Goal: Information Seeking & Learning: Compare options

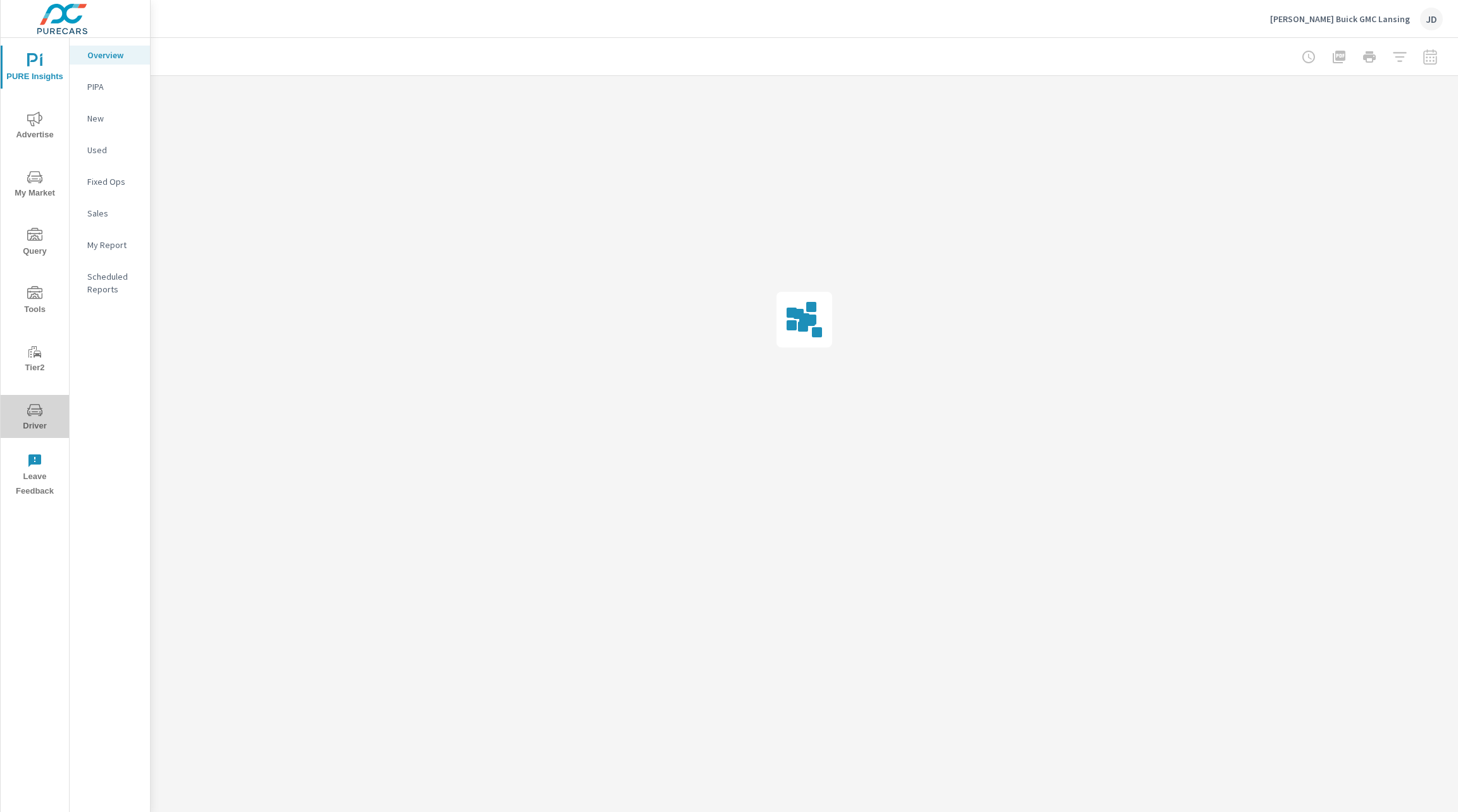
click at [33, 430] on span "Driver" at bounding box center [35, 418] width 61 height 31
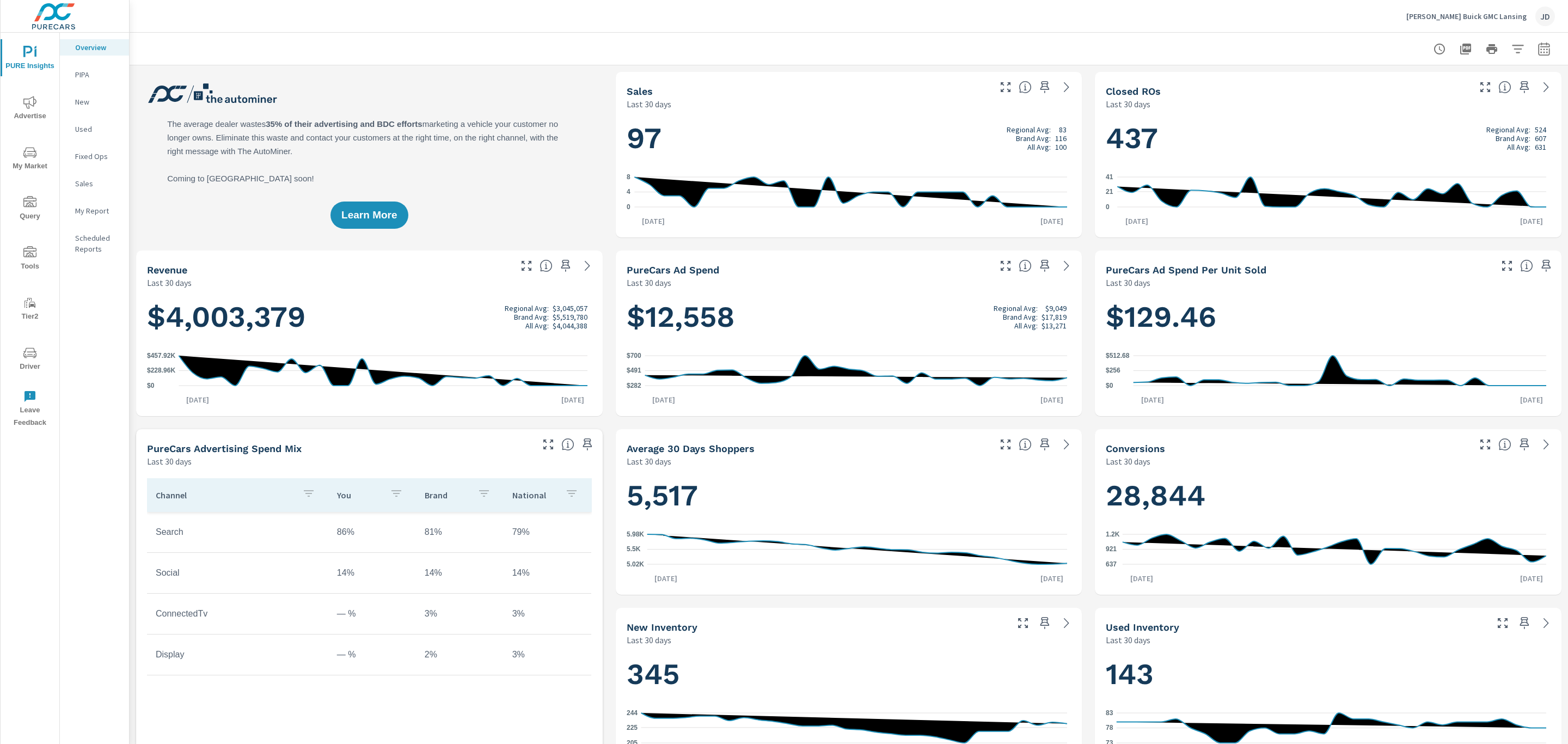
click at [31, 352] on icon "nav menu" at bounding box center [29, 353] width 13 height 13
click at [28, 105] on icon "nav menu" at bounding box center [29, 102] width 13 height 13
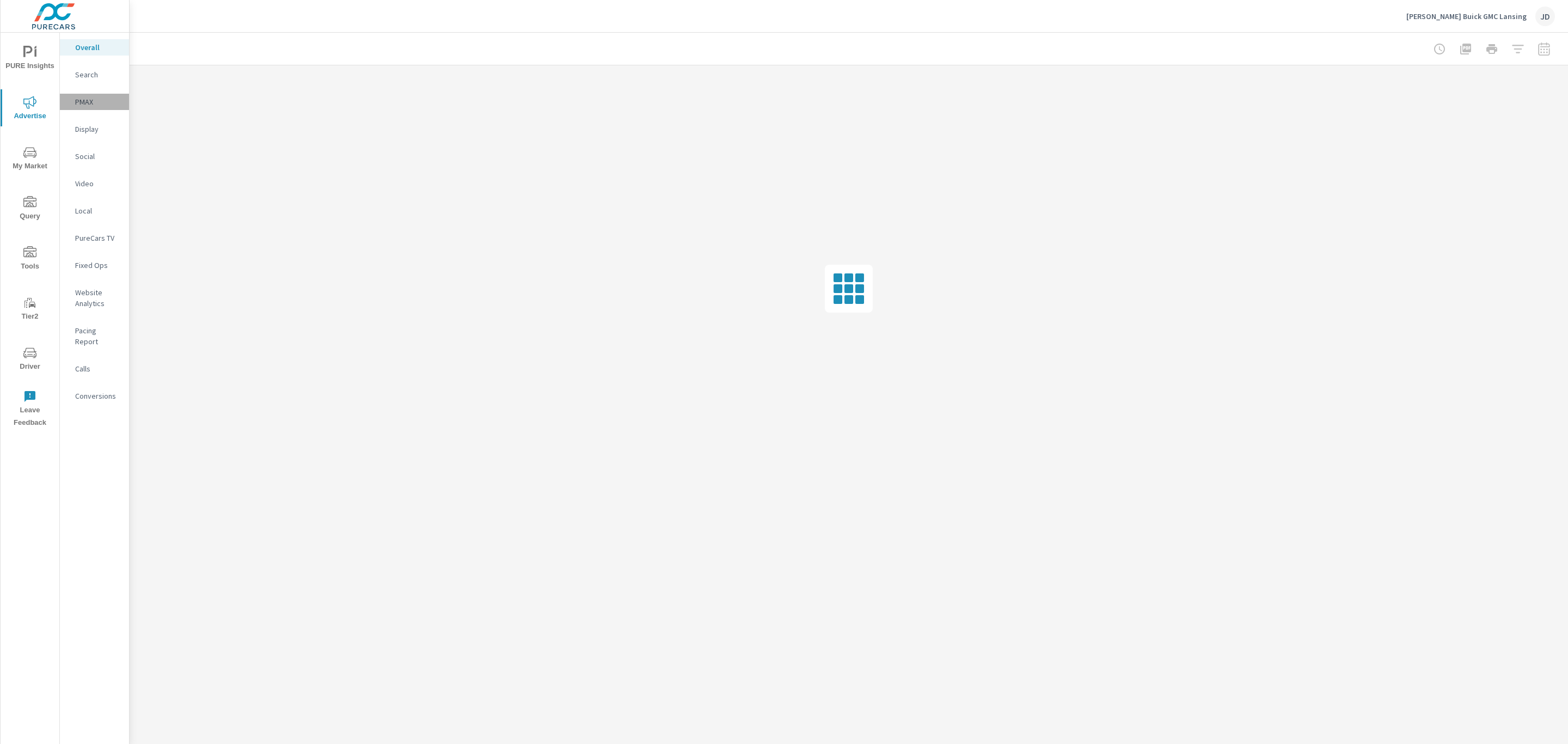
click at [87, 101] on p "PMAX" at bounding box center [97, 102] width 45 height 11
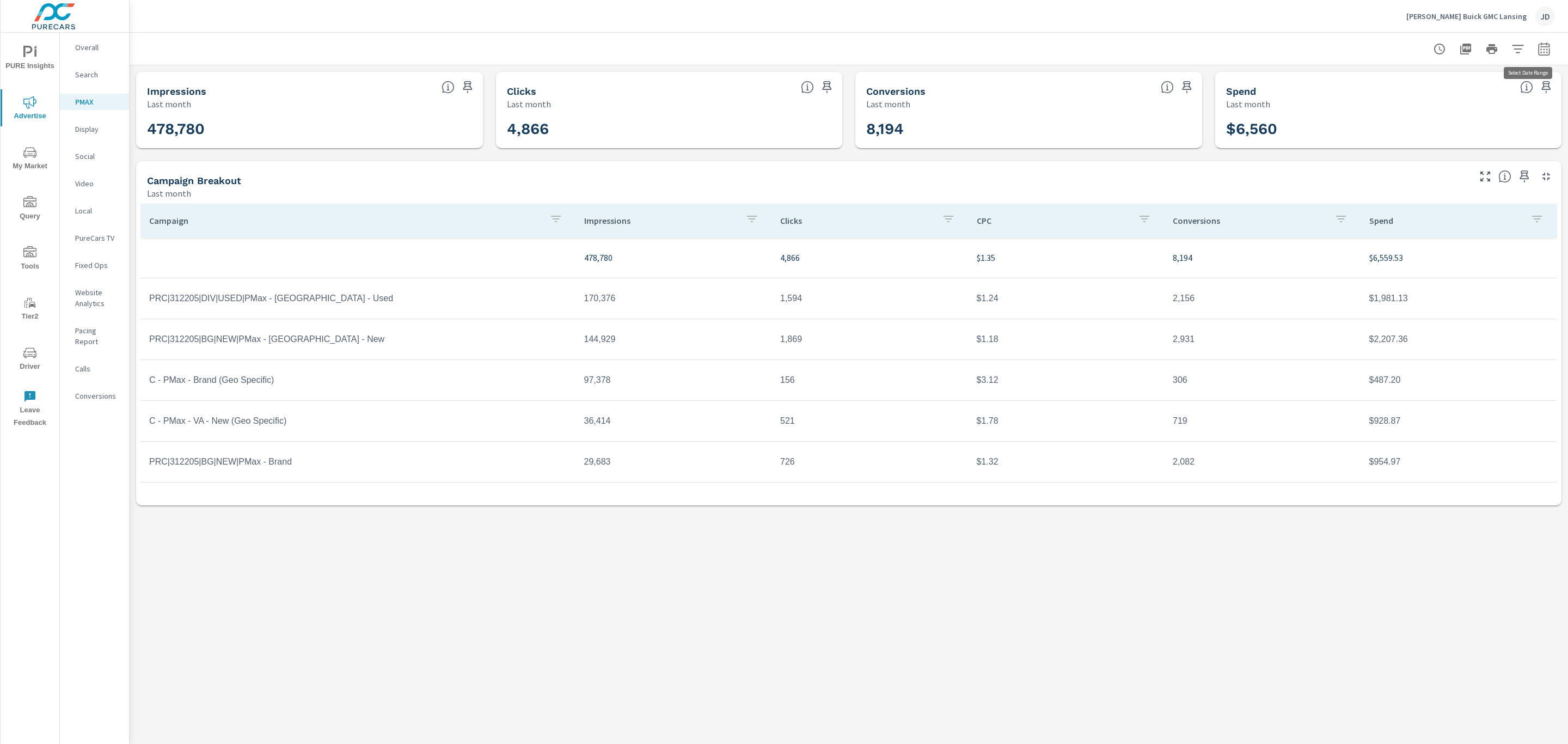
click at [1544, 44] on icon "button" at bounding box center [1544, 49] width 13 height 13
click at [1483, 84] on select "Custom [DATE] Last week Last 7 days Last 14 days Last 30 days Last 45 days Last…" at bounding box center [1457, 94] width 109 height 22
click at [1402, 83] on select "Custom [DATE] Last week Last 7 days Last 14 days Last 30 days Last 45 days Last…" at bounding box center [1457, 94] width 109 height 22
select select "Month to date"
click at [1421, 118] on p "+ Add comparison" at bounding box center [1468, 122] width 139 height 13
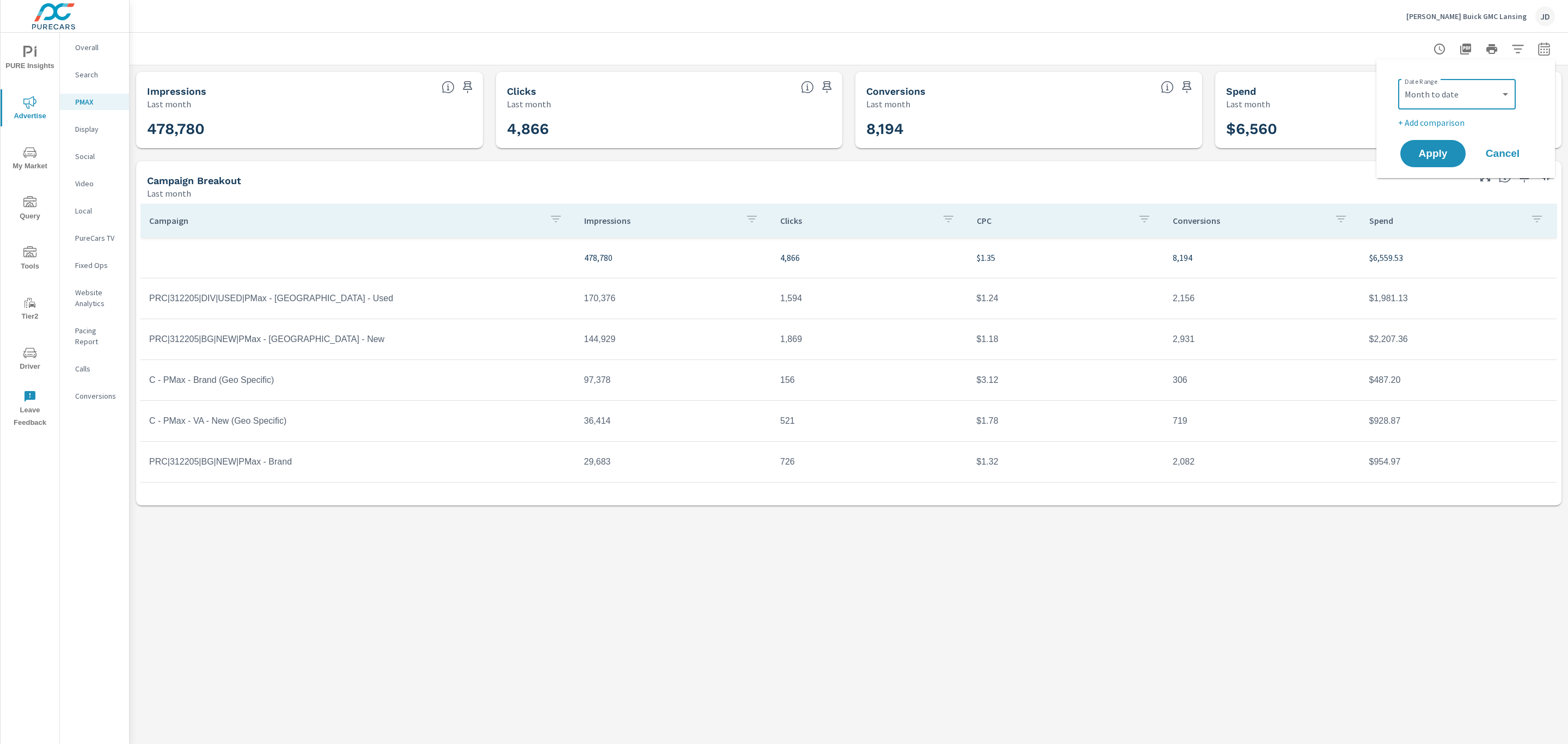
select select "Previous period"
click at [1434, 174] on button "Apply" at bounding box center [1433, 184] width 68 height 29
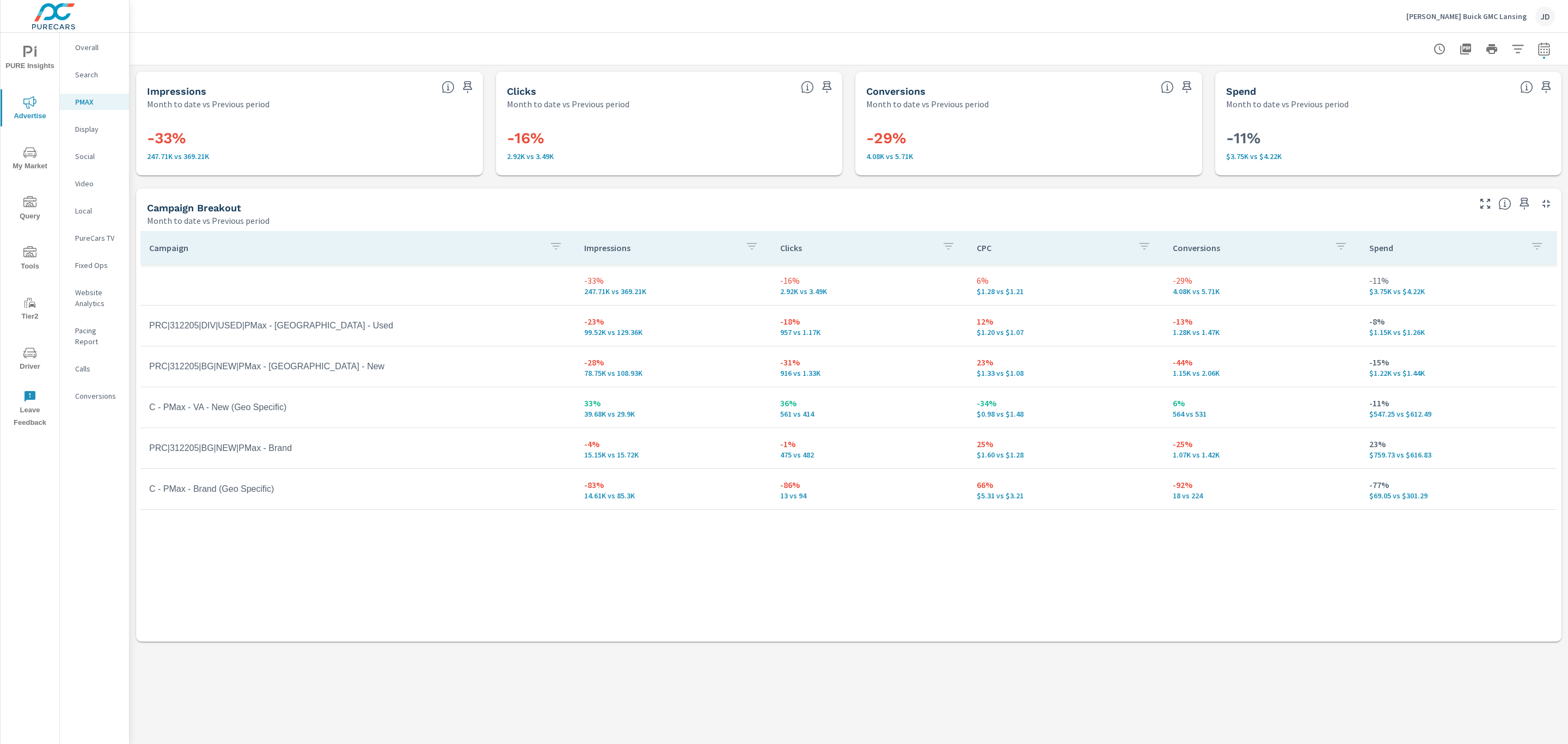
click at [80, 43] on p "Overall" at bounding box center [97, 47] width 45 height 11
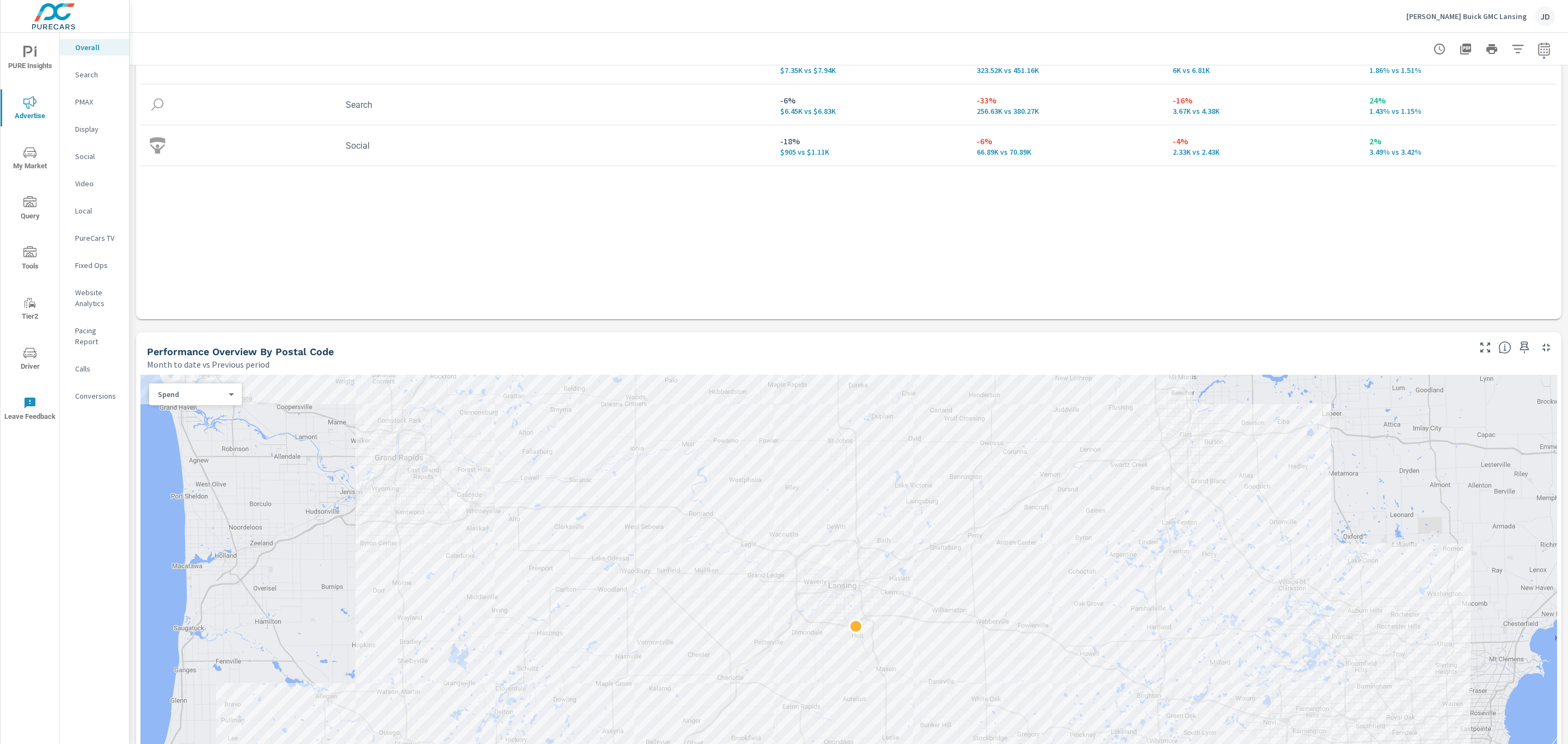
scroll to position [208, 0]
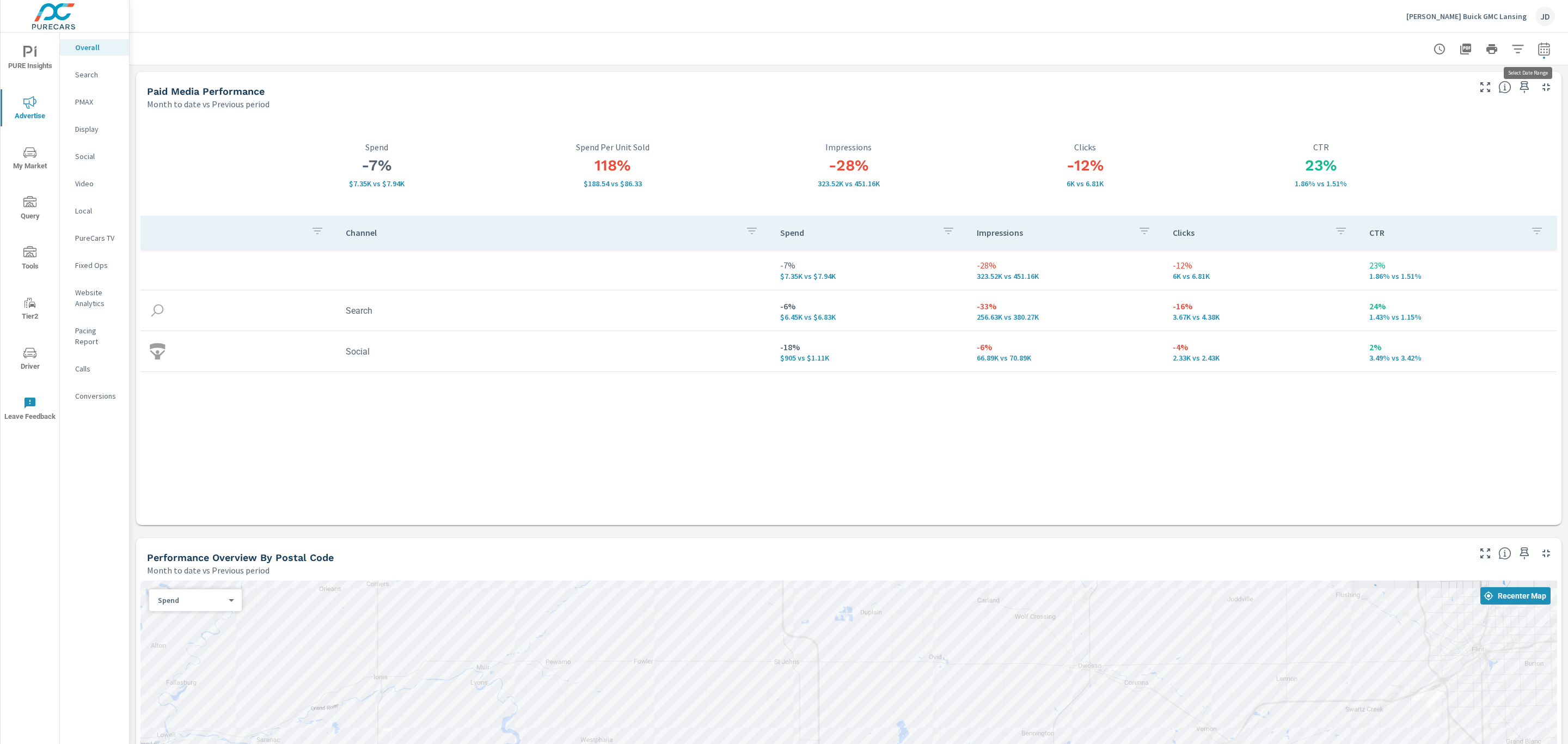
click at [1538, 54] on icon "button" at bounding box center [1544, 48] width 12 height 13
select select "Month to date"
click at [1480, 139] on select "Custom Previous period Previous month Previous year" at bounding box center [1444, 142] width 109 height 22
click at [1390, 132] on select "Custom Previous period Previous month Previous year" at bounding box center [1444, 142] width 109 height 22
select select "custom"
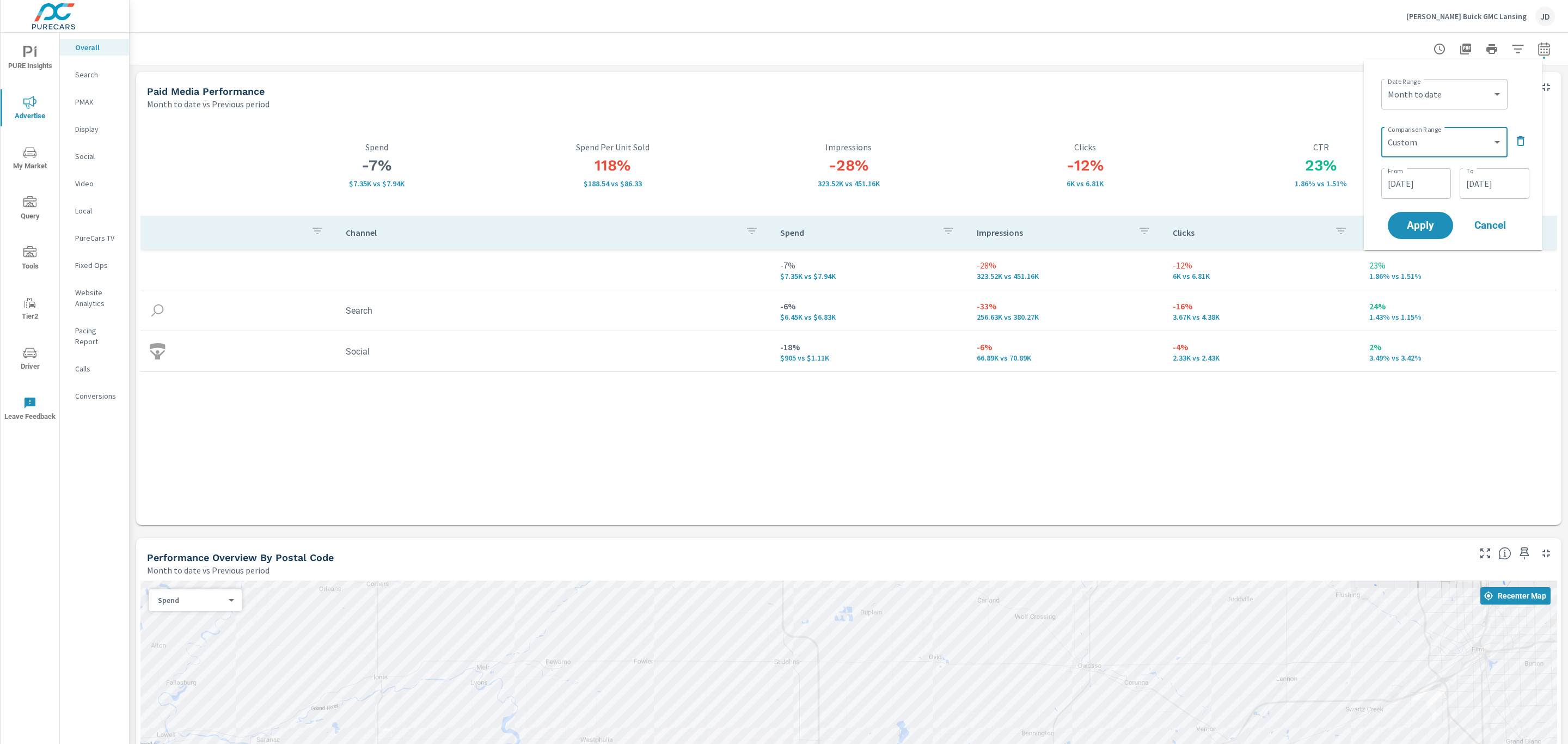
click at [1431, 185] on input "[DATE]" at bounding box center [1416, 184] width 61 height 22
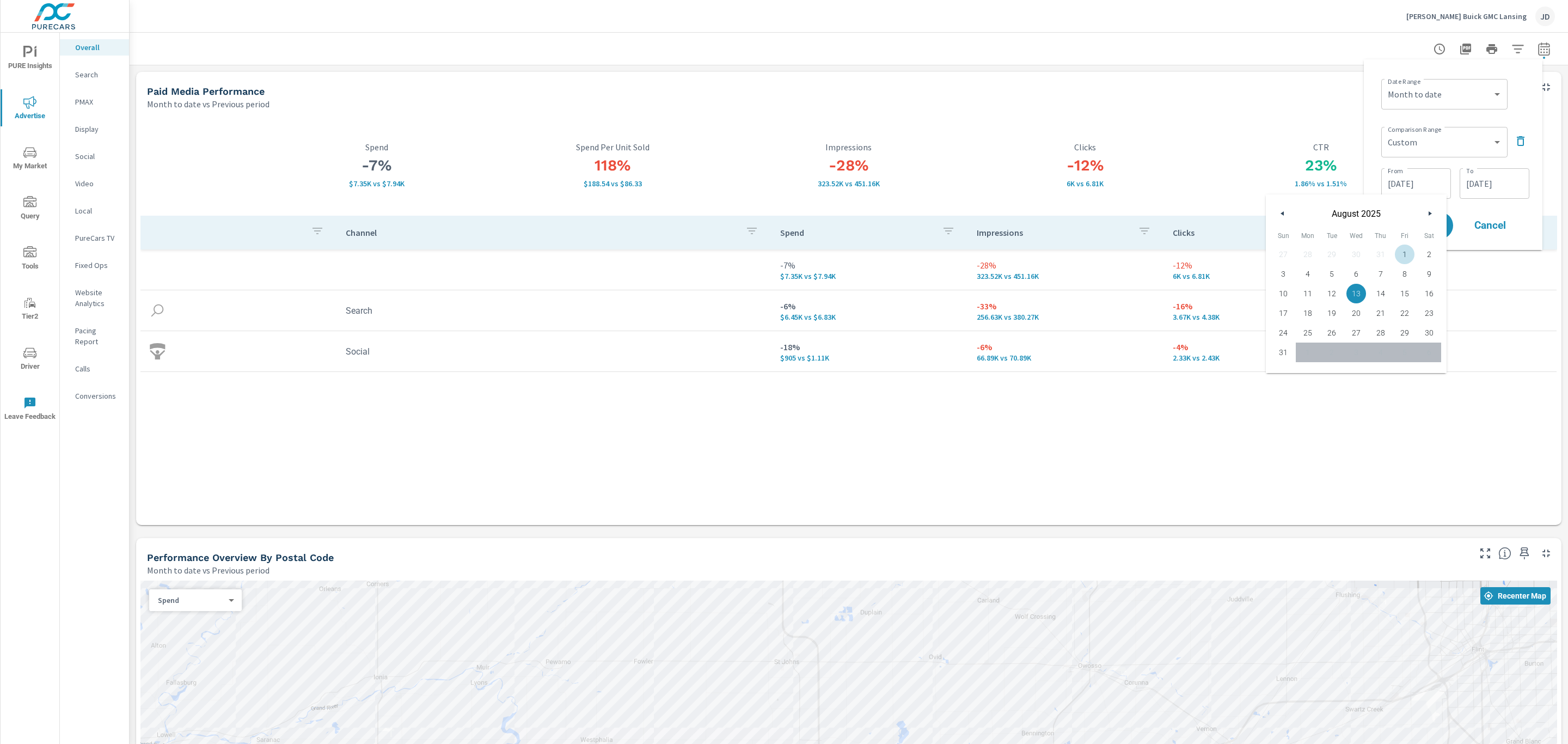
click at [1404, 252] on span "1" at bounding box center [1405, 254] width 24 height 14
type input "[DATE]"
click at [1493, 178] on input "[DATE]" at bounding box center [1494, 184] width 61 height 22
click at [1387, 314] on span "18" at bounding box center [1387, 313] width 24 height 14
type input "[DATE]"
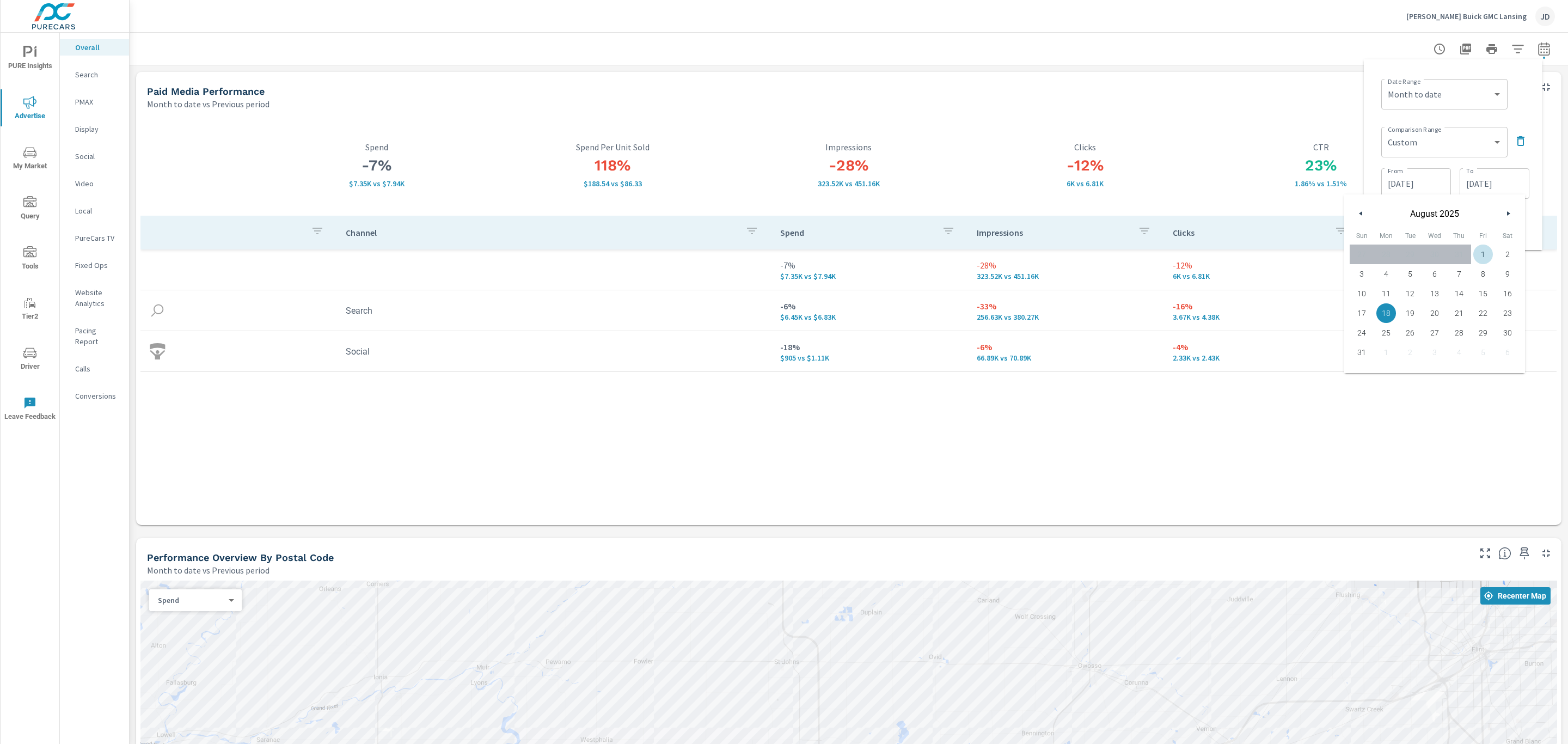
click at [1526, 161] on div "Comparison Range Custom Previous period Previous month Previous year ​ From [DA…" at bounding box center [1455, 161] width 148 height 79
click at [1419, 231] on span "Apply" at bounding box center [1420, 225] width 44 height 10
